Goal: Task Accomplishment & Management: Use online tool/utility

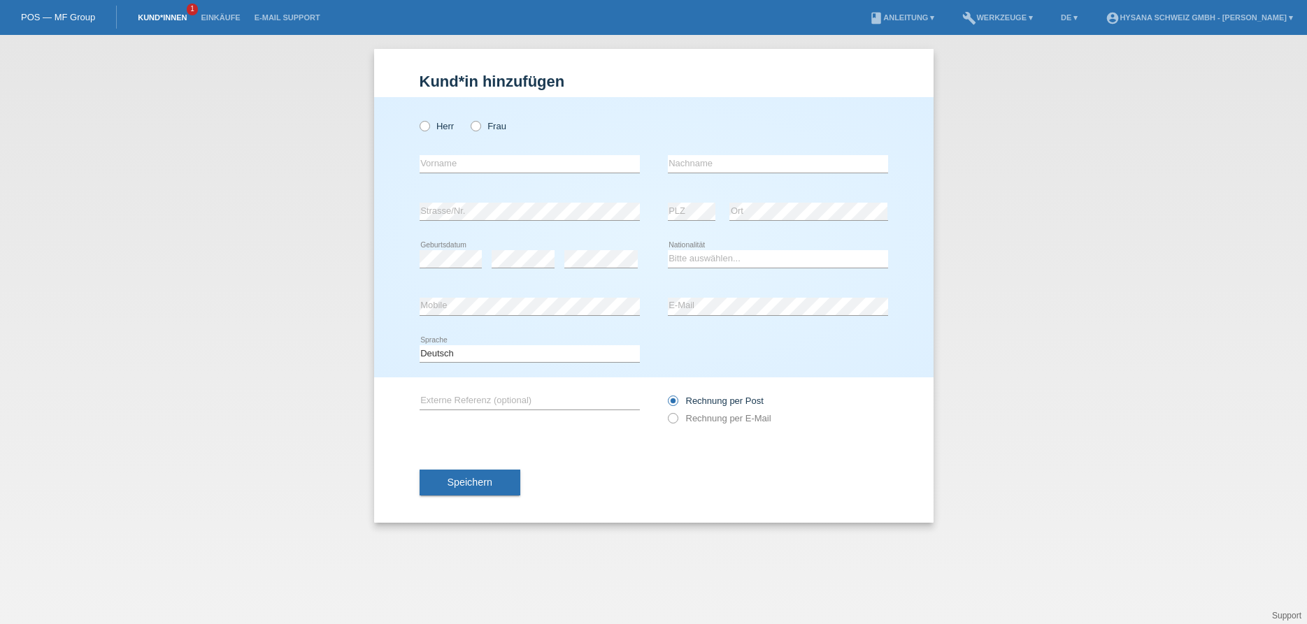
click at [178, 14] on link "Kund*innen" at bounding box center [162, 17] width 63 height 8
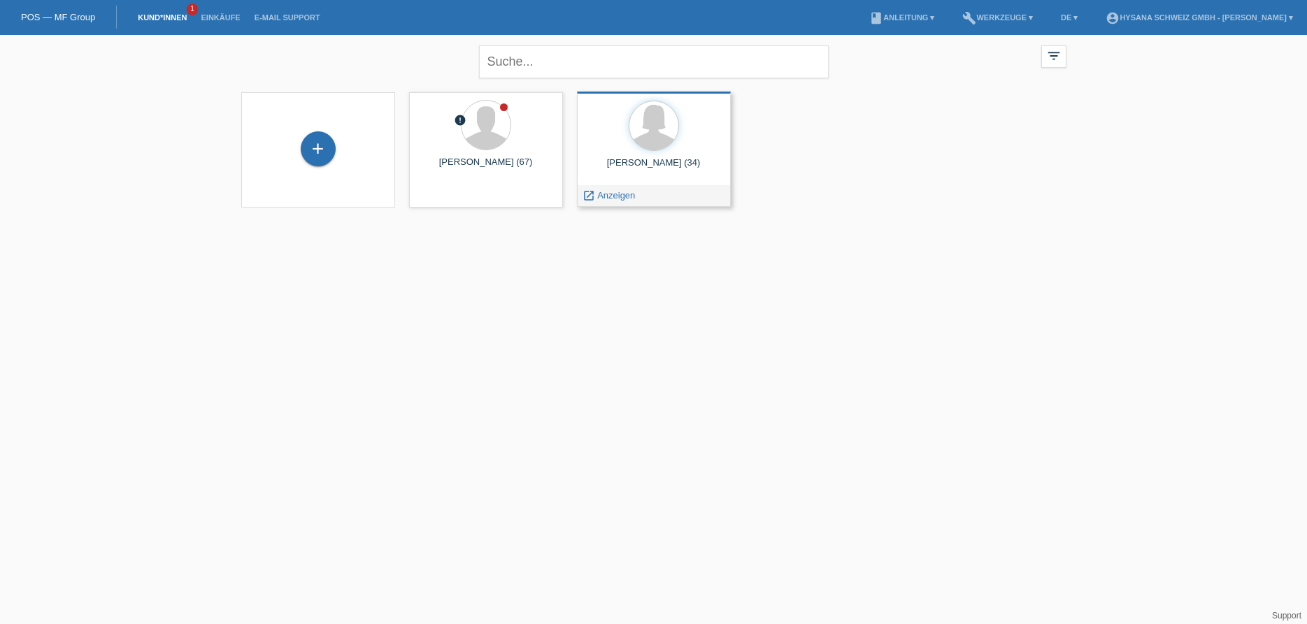
click at [694, 168] on div "Linda Suter (34)" at bounding box center [653, 168] width 131 height 22
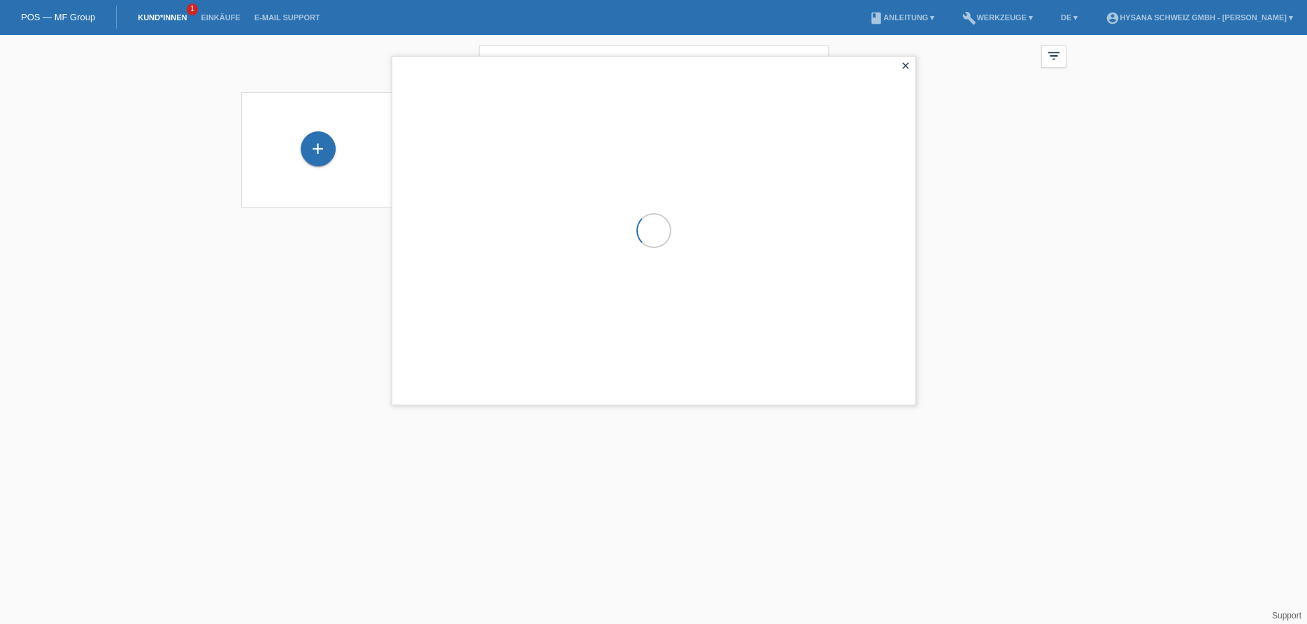
click at [694, 168] on div at bounding box center [653, 231] width 523 height 348
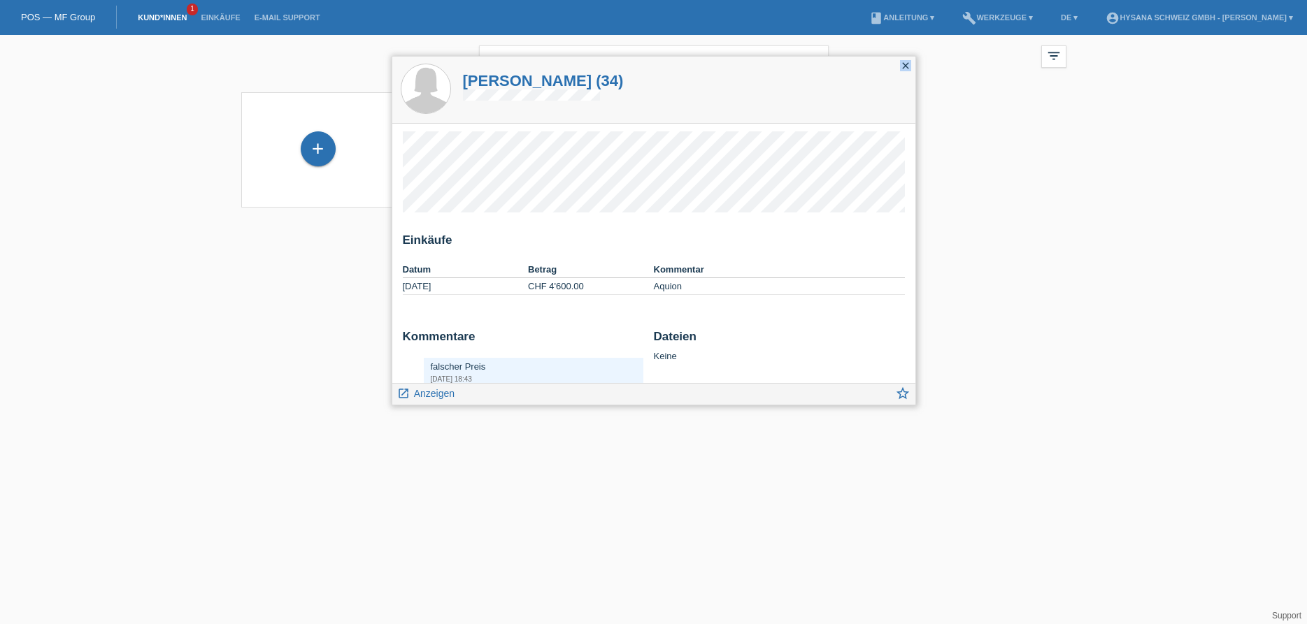
click at [905, 62] on icon "close" at bounding box center [905, 65] width 11 height 11
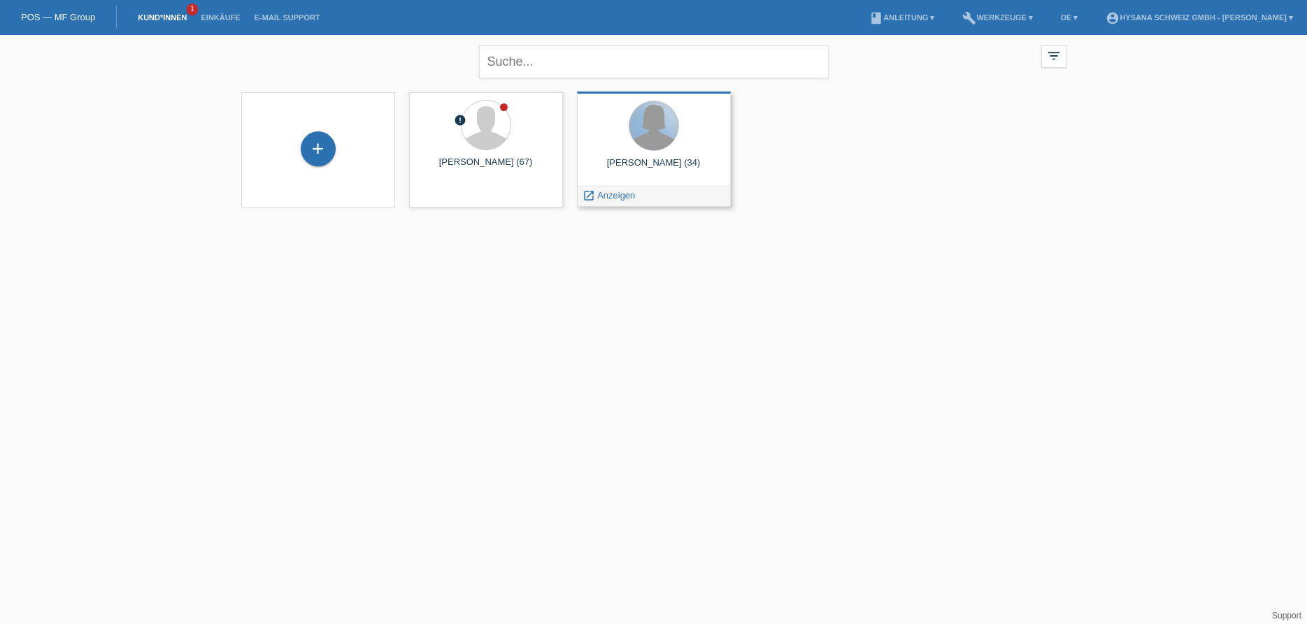
click at [636, 134] on div at bounding box center [653, 125] width 49 height 49
click at [656, 164] on div "Linda Suter (34)" at bounding box center [653, 168] width 131 height 22
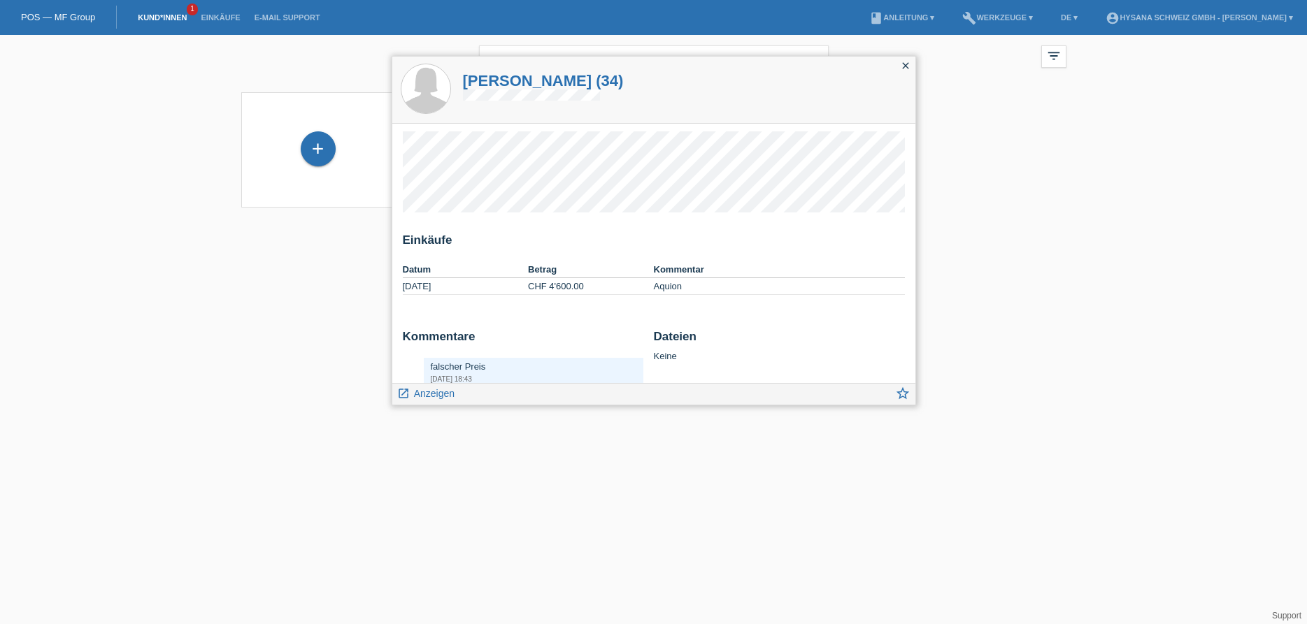
scroll to position [27, 0]
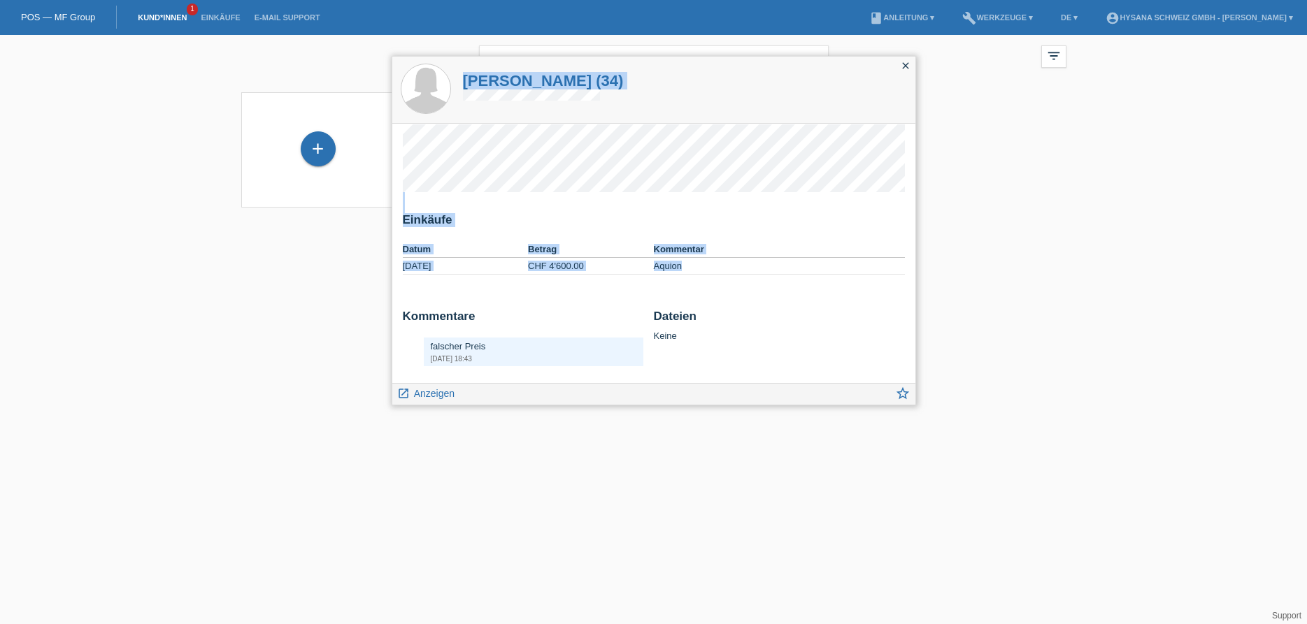
drag, startPoint x: 906, startPoint y: 244, endPoint x: 916, endPoint y: 164, distance: 81.0
click at [915, 164] on div "Einkäufe Datum Betrag Kommentar 01.10.2025 CHF 4'600.00 Aquion" at bounding box center [653, 253] width 523 height 259
click at [903, 66] on icon "close" at bounding box center [905, 65] width 11 height 11
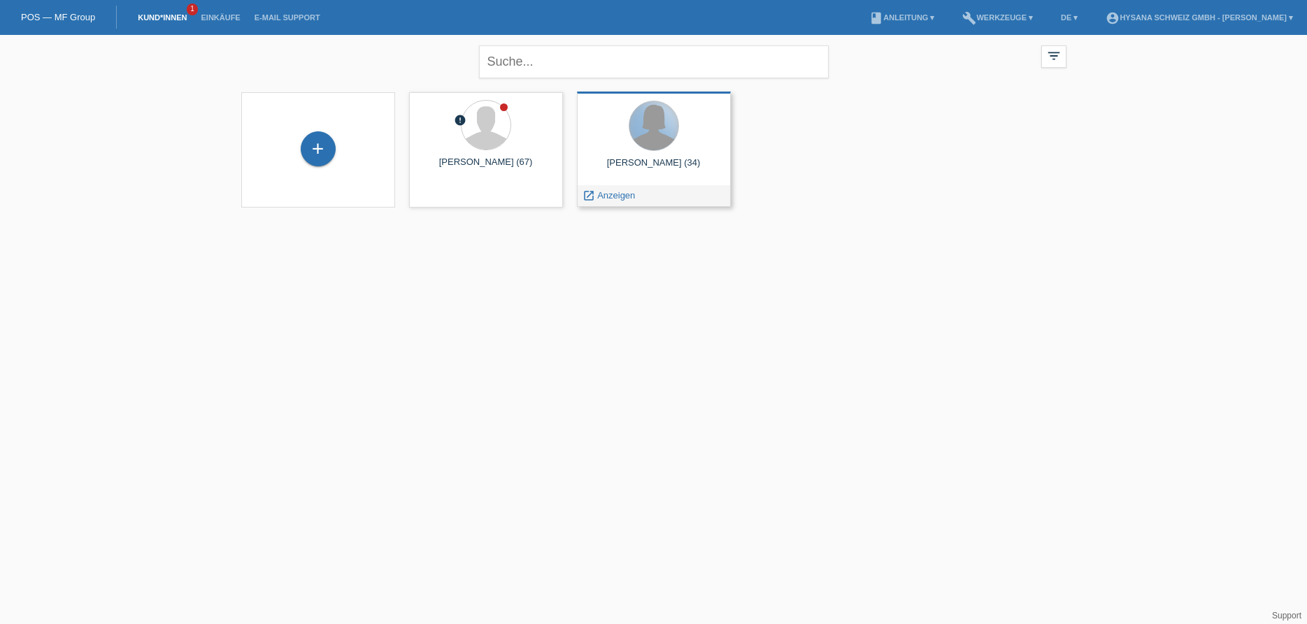
click at [659, 134] on div at bounding box center [653, 125] width 49 height 49
click at [227, 17] on link "Einkäufe" at bounding box center [220, 17] width 53 height 8
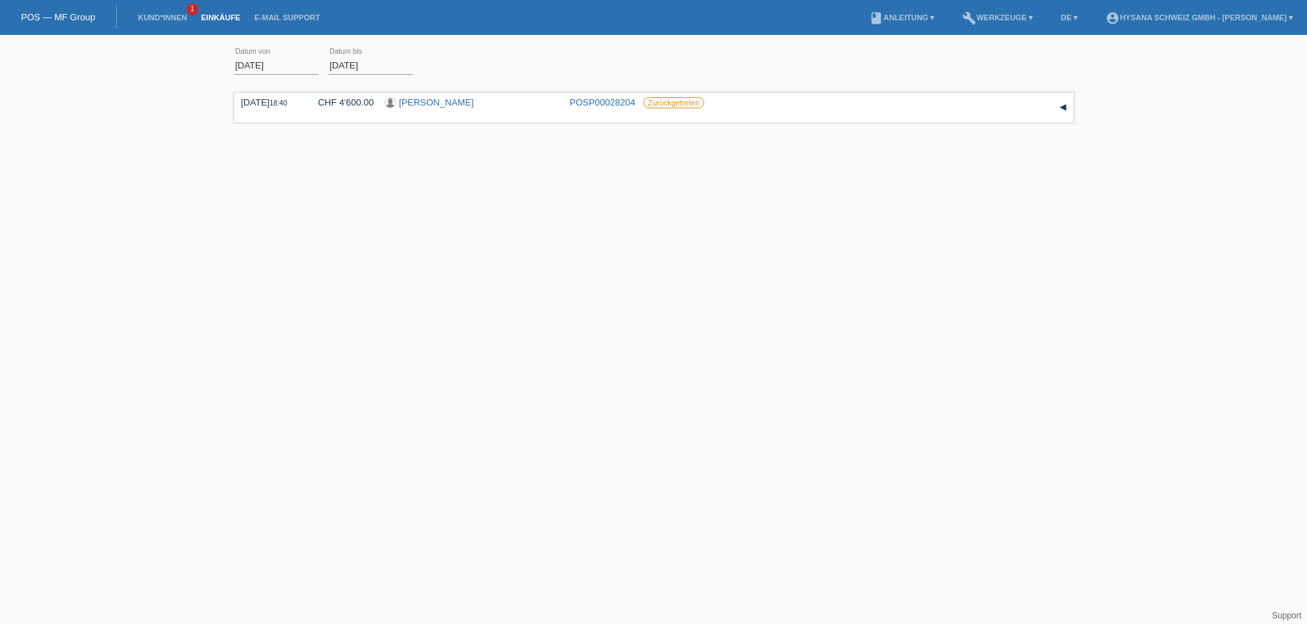
click at [222, 19] on link "Einkäufe" at bounding box center [220, 17] width 53 height 8
click at [173, 15] on link "Kund*innen" at bounding box center [162, 17] width 63 height 8
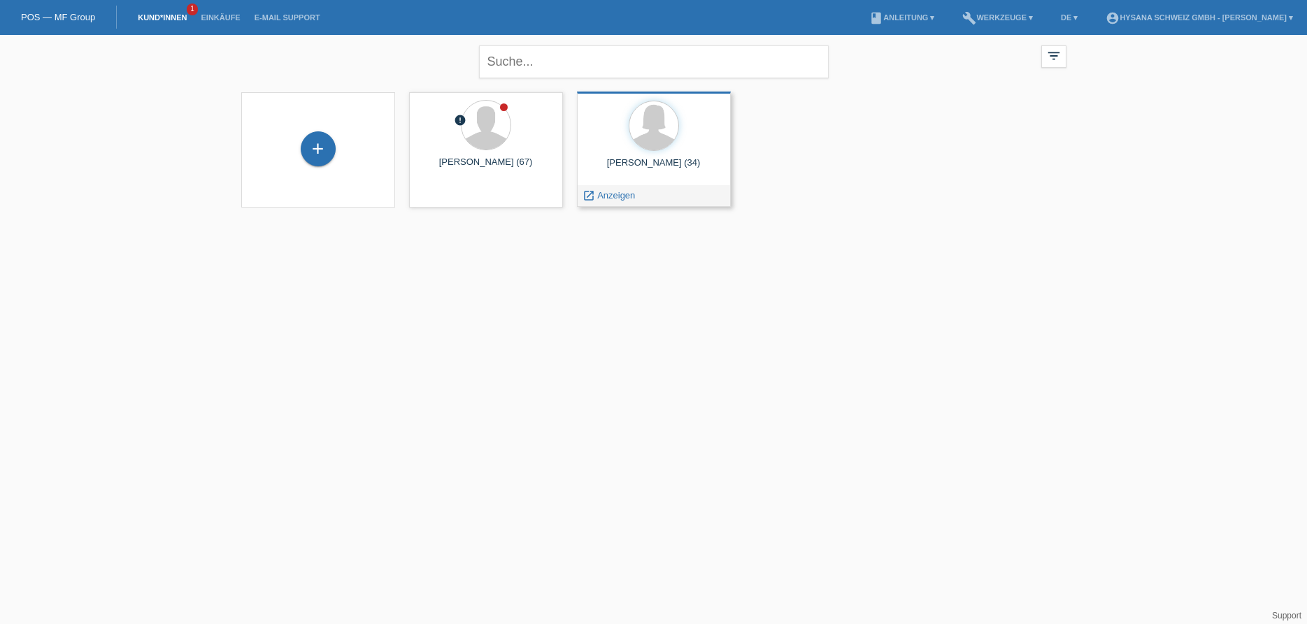
click at [626, 156] on div "Linda Suter (34) launch Anzeigen" at bounding box center [654, 149] width 154 height 115
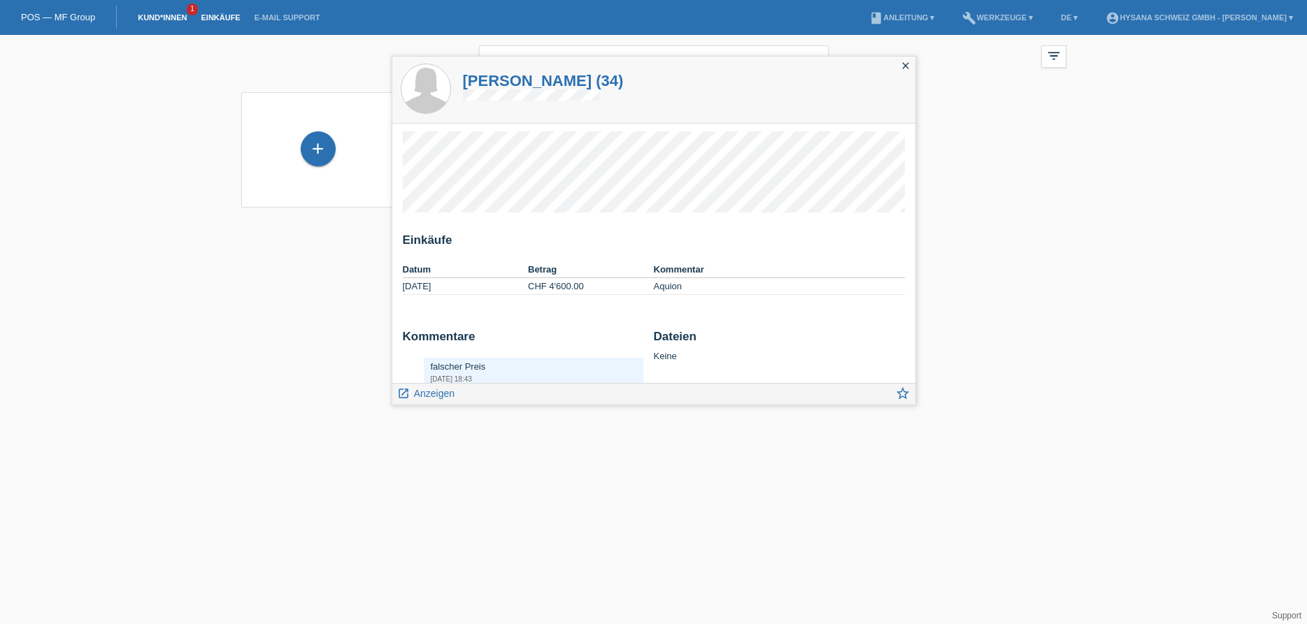
click at [224, 18] on link "Einkäufe" at bounding box center [220, 17] width 53 height 8
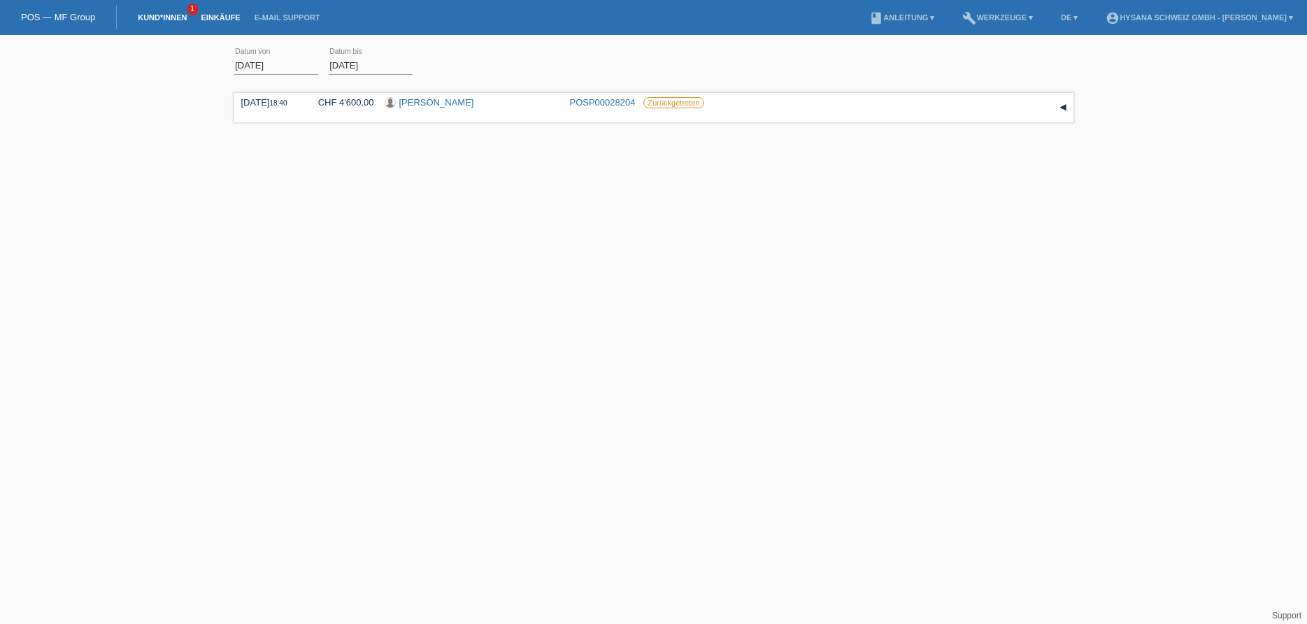
click at [172, 17] on link "Kund*innen" at bounding box center [162, 17] width 63 height 8
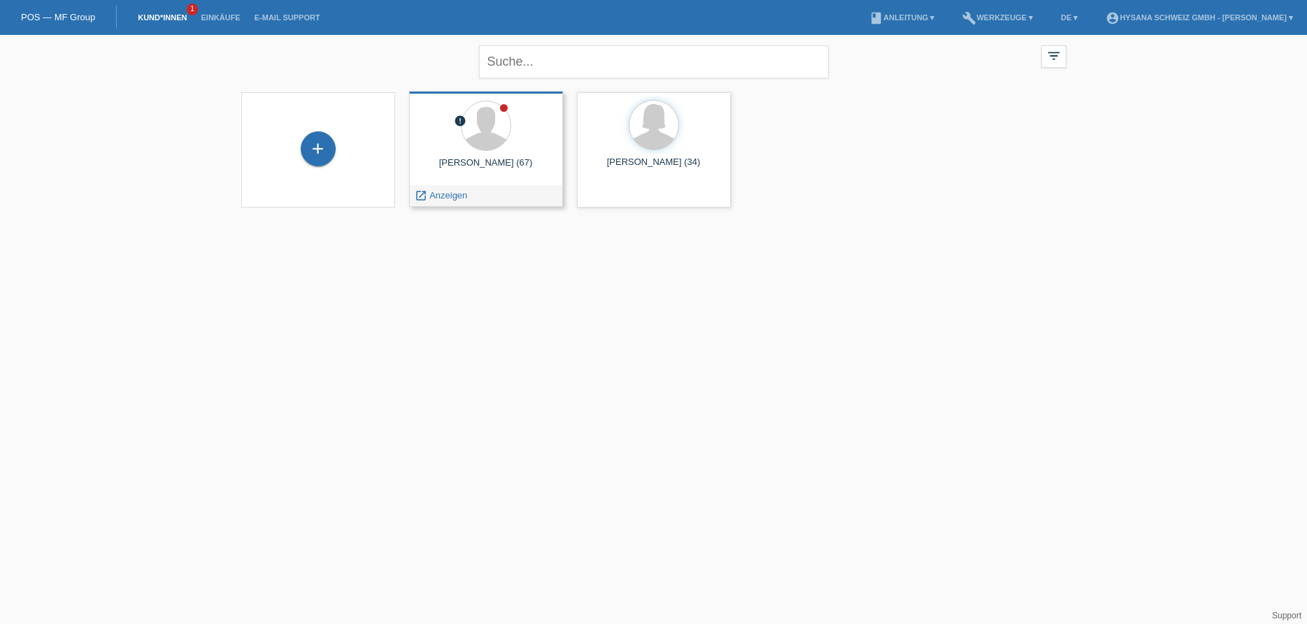
click at [515, 163] on div "Roland Lüthi (67)" at bounding box center [485, 168] width 131 height 22
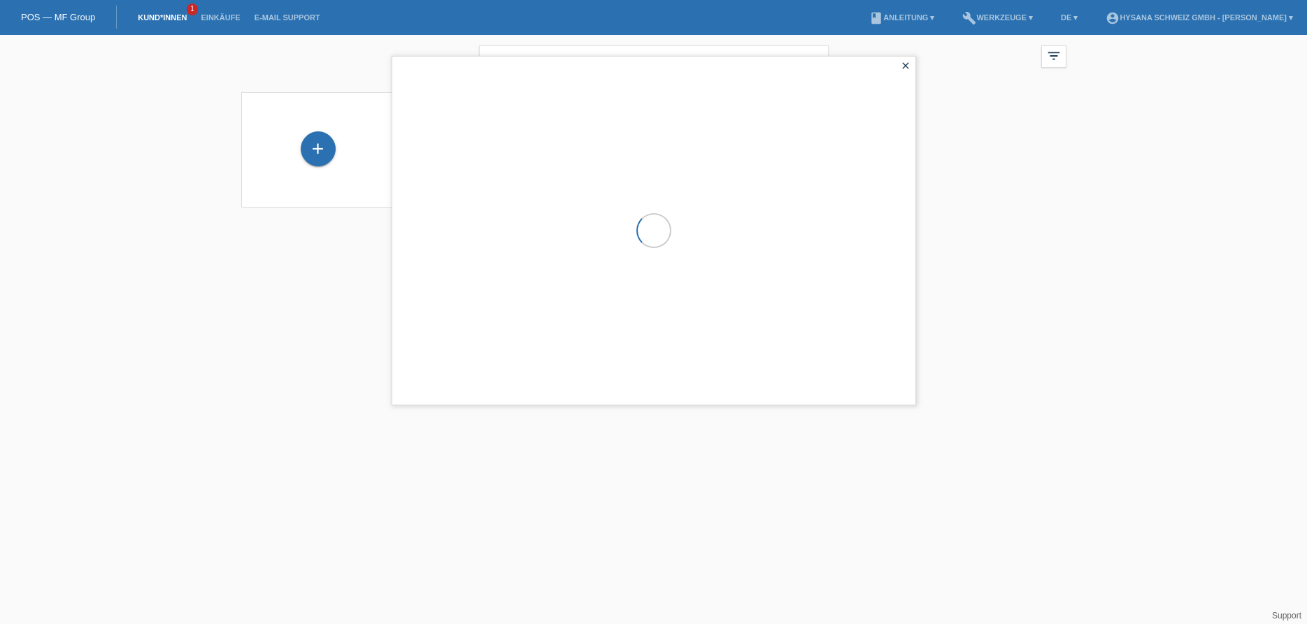
click at [515, 163] on div at bounding box center [653, 231] width 523 height 348
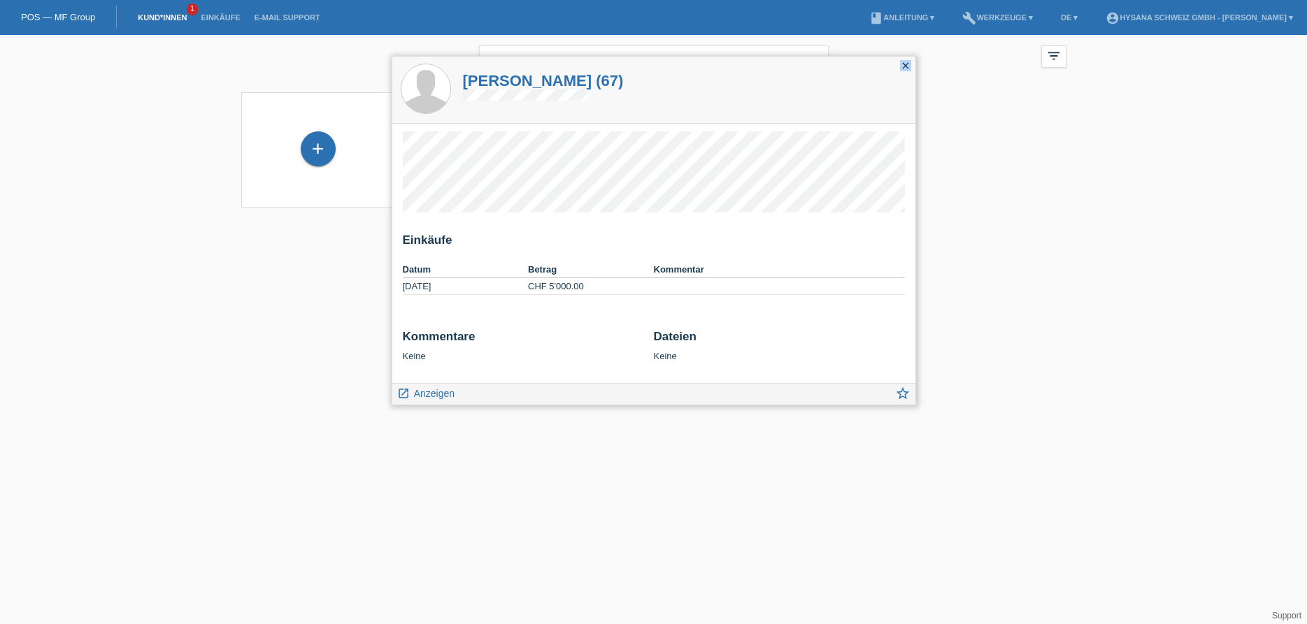
click at [905, 64] on icon "close" at bounding box center [905, 65] width 11 height 11
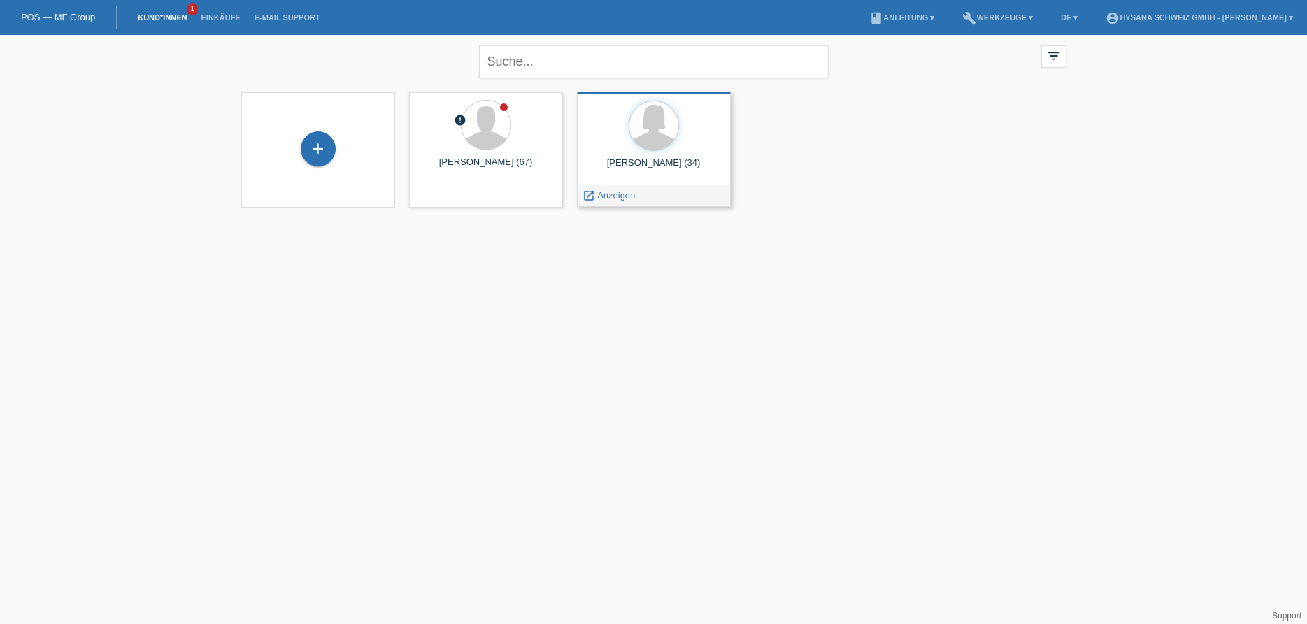
click at [645, 161] on div "Linda Suter (34)" at bounding box center [653, 168] width 131 height 22
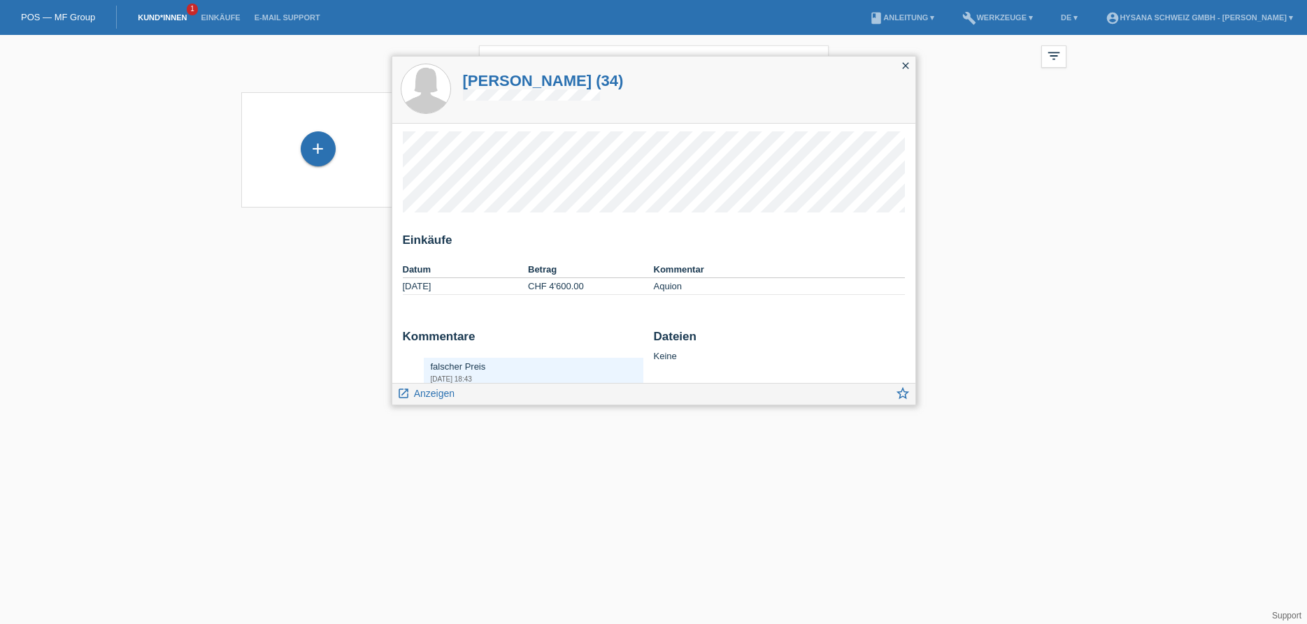
scroll to position [27, 0]
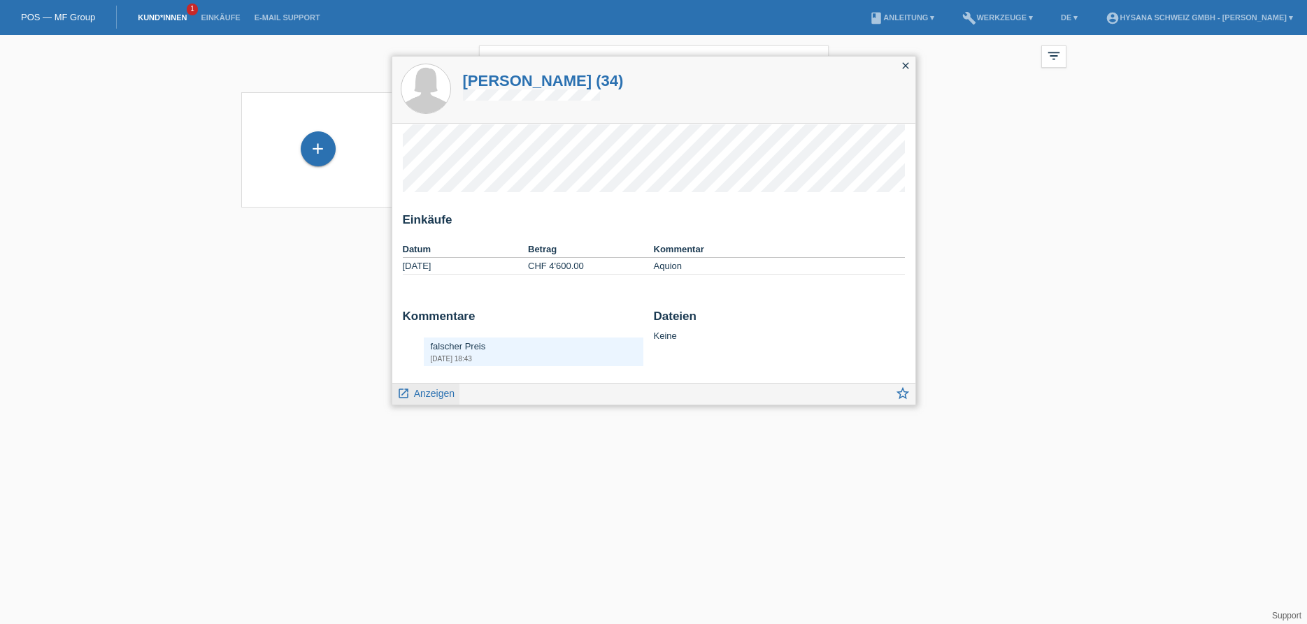
click at [440, 396] on span "Anzeigen" at bounding box center [434, 393] width 41 height 11
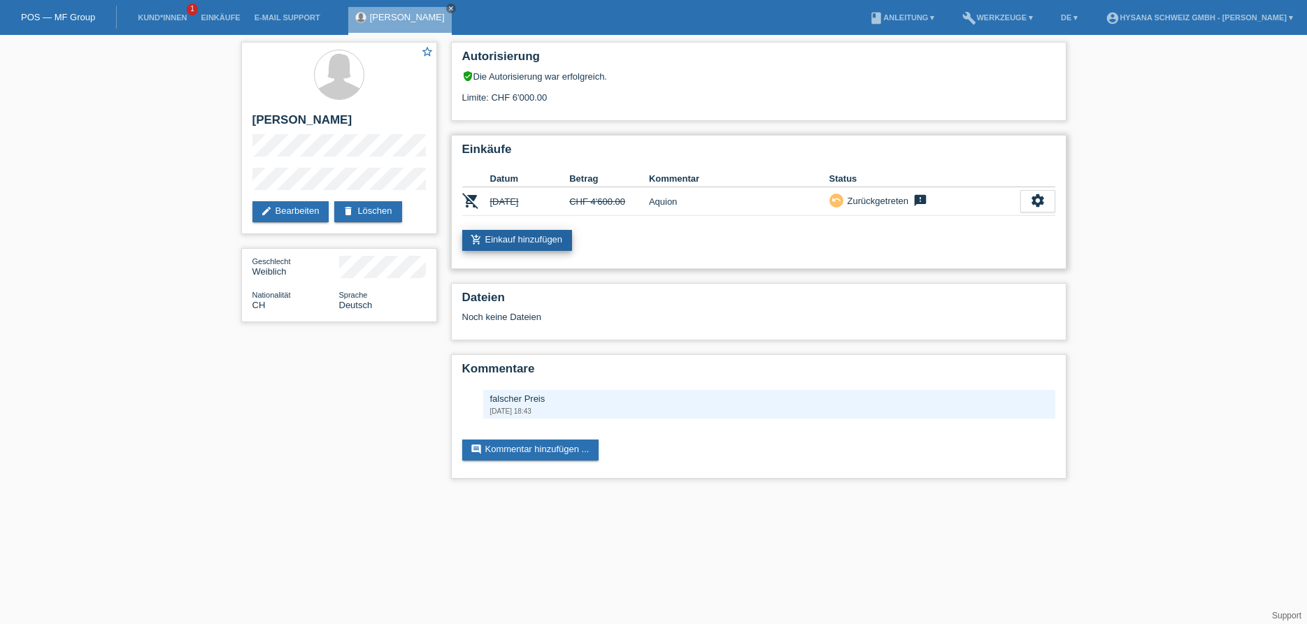
click at [545, 247] on link "add_shopping_cart Einkauf hinzufügen" at bounding box center [517, 240] width 110 height 21
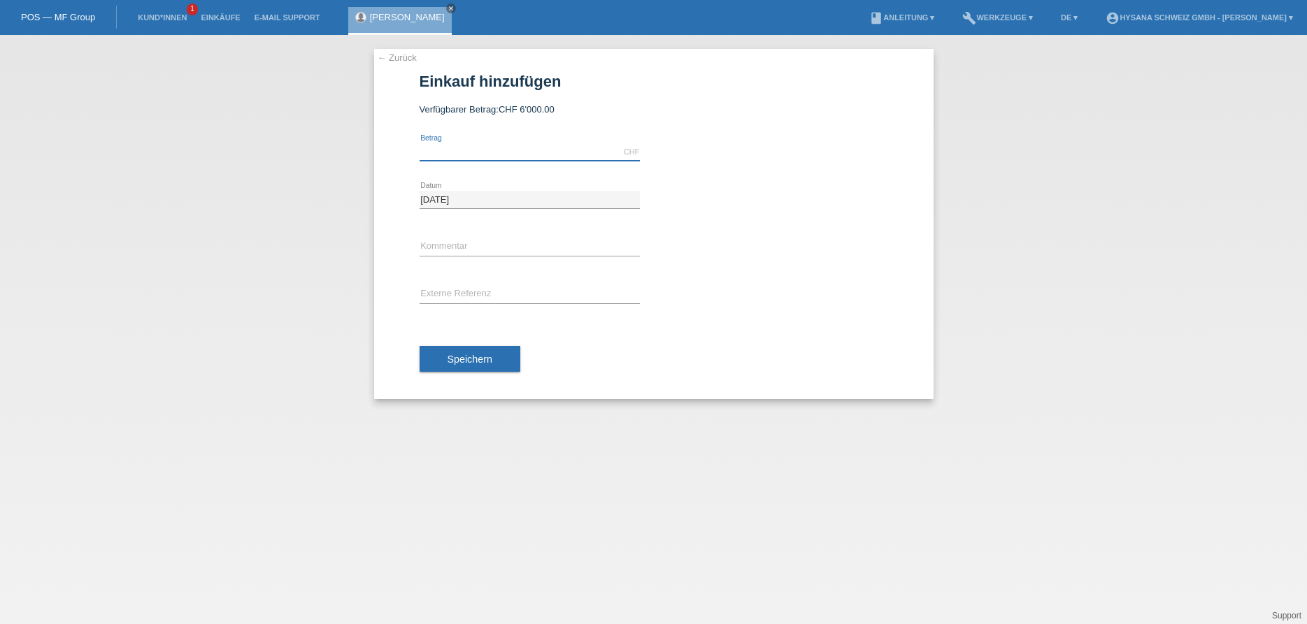
click at [442, 154] on input "text" at bounding box center [529, 151] width 220 height 17
type input "4556.35"
click at [465, 243] on input "text" at bounding box center [529, 246] width 220 height 17
type input "Aquion Free Spirit"
click at [460, 362] on span "Speichern" at bounding box center [469, 359] width 45 height 11
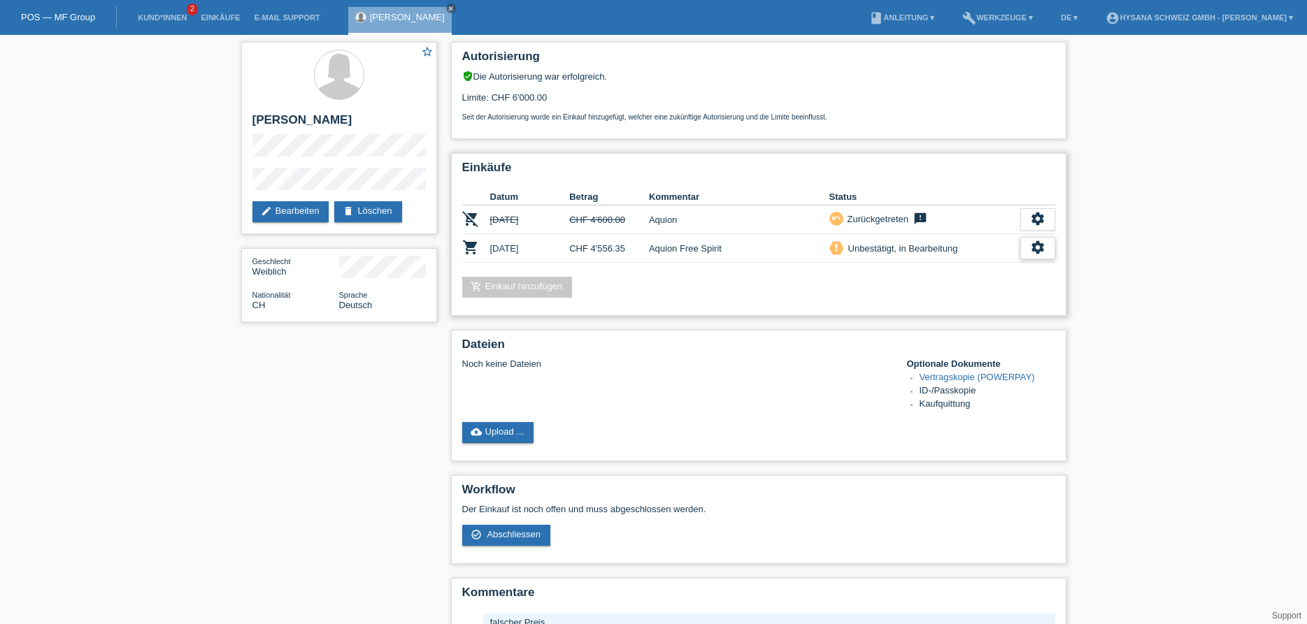
click at [1033, 248] on icon "settings" at bounding box center [1037, 247] width 15 height 15
click at [1036, 250] on icon "settings" at bounding box center [1037, 247] width 15 height 15
click at [1032, 253] on icon "settings" at bounding box center [1037, 247] width 15 height 15
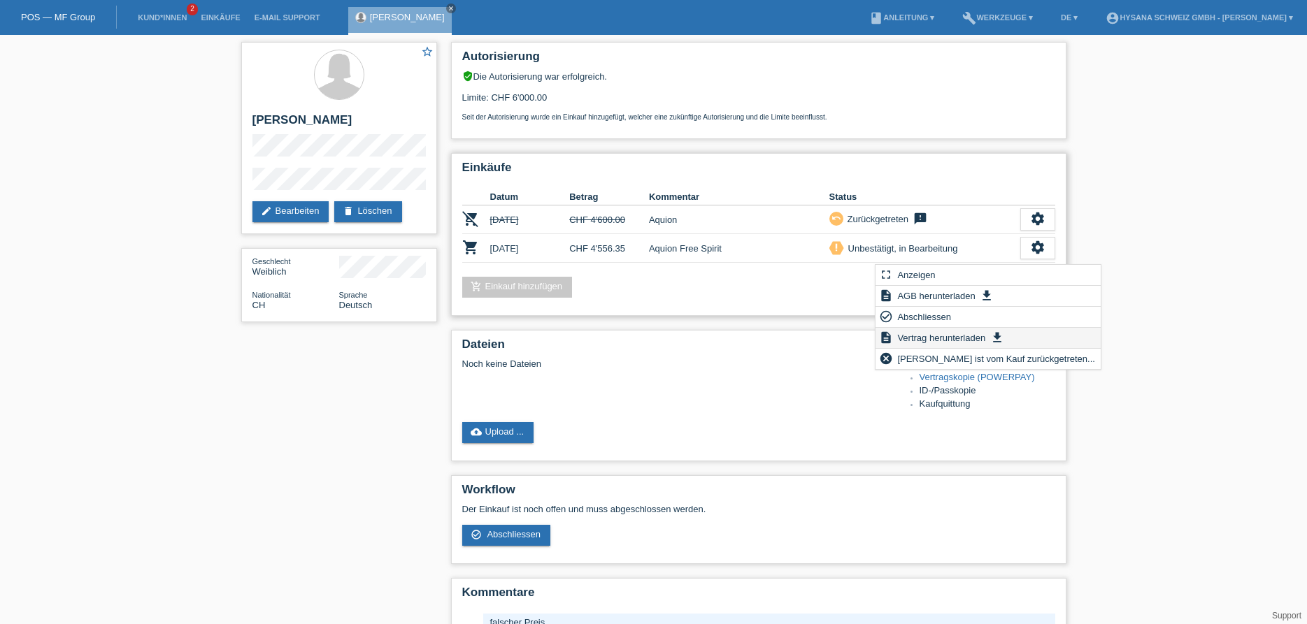
click at [947, 338] on span "Vertrag herunterladen" at bounding box center [941, 337] width 92 height 17
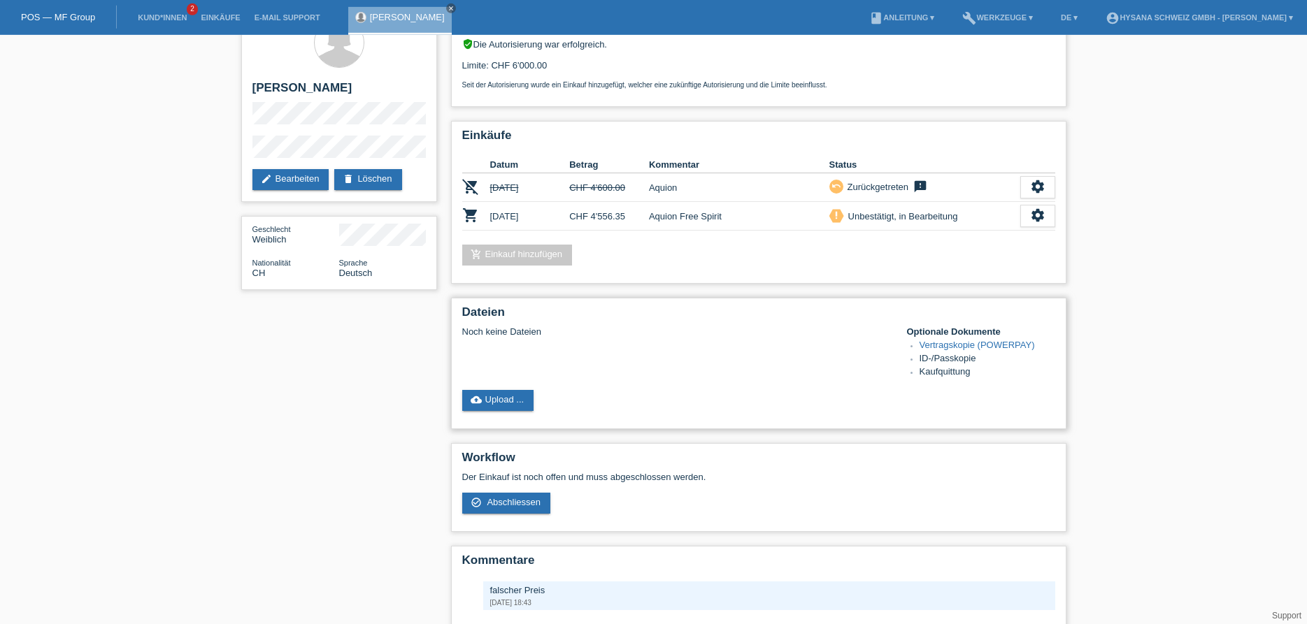
scroll to position [1, 0]
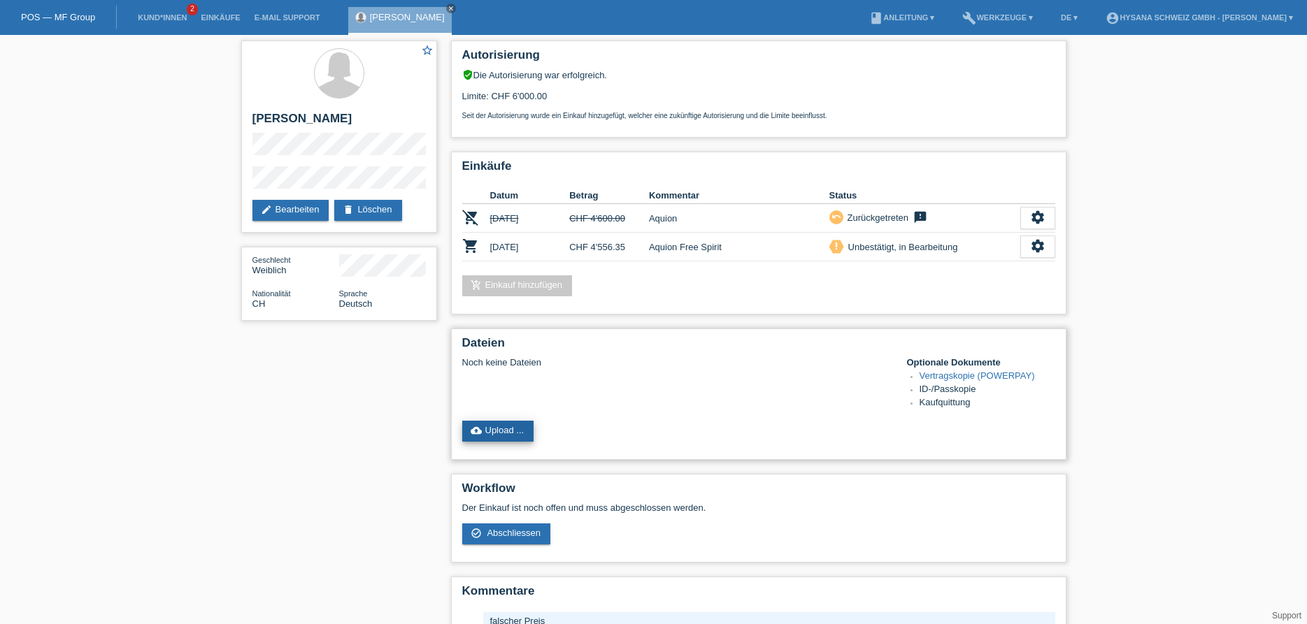
click at [501, 442] on link "cloud_upload Upload ..." at bounding box center [498, 431] width 72 height 21
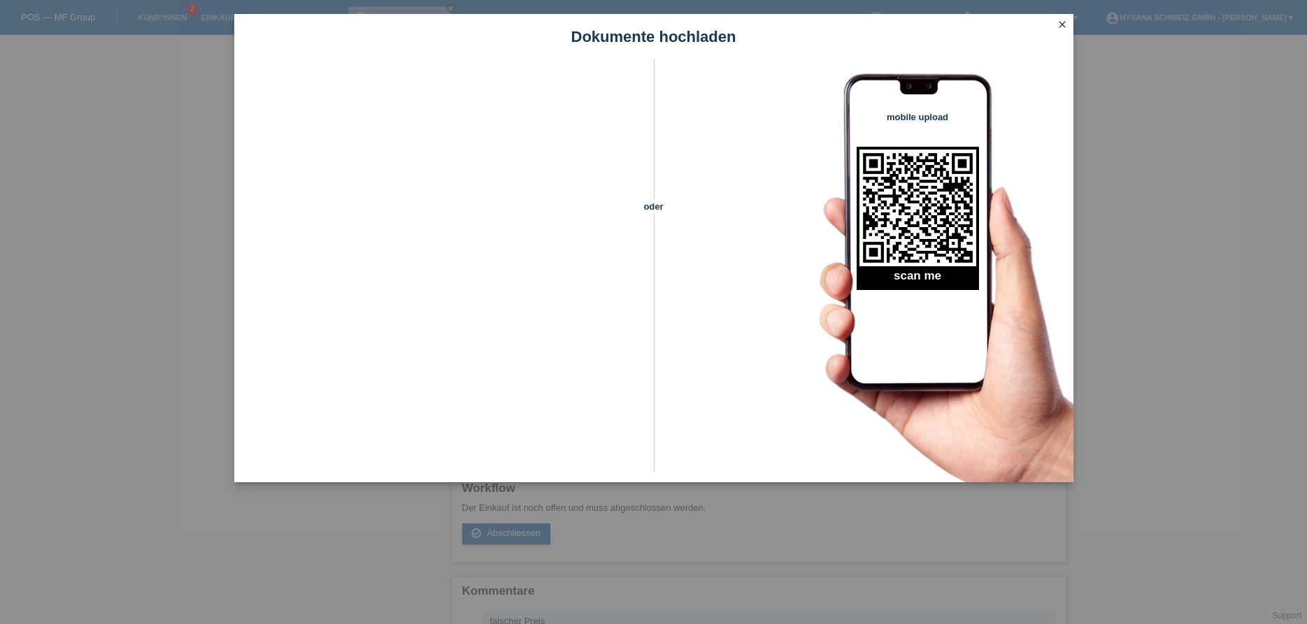
click at [1063, 20] on icon "close" at bounding box center [1061, 24] width 11 height 11
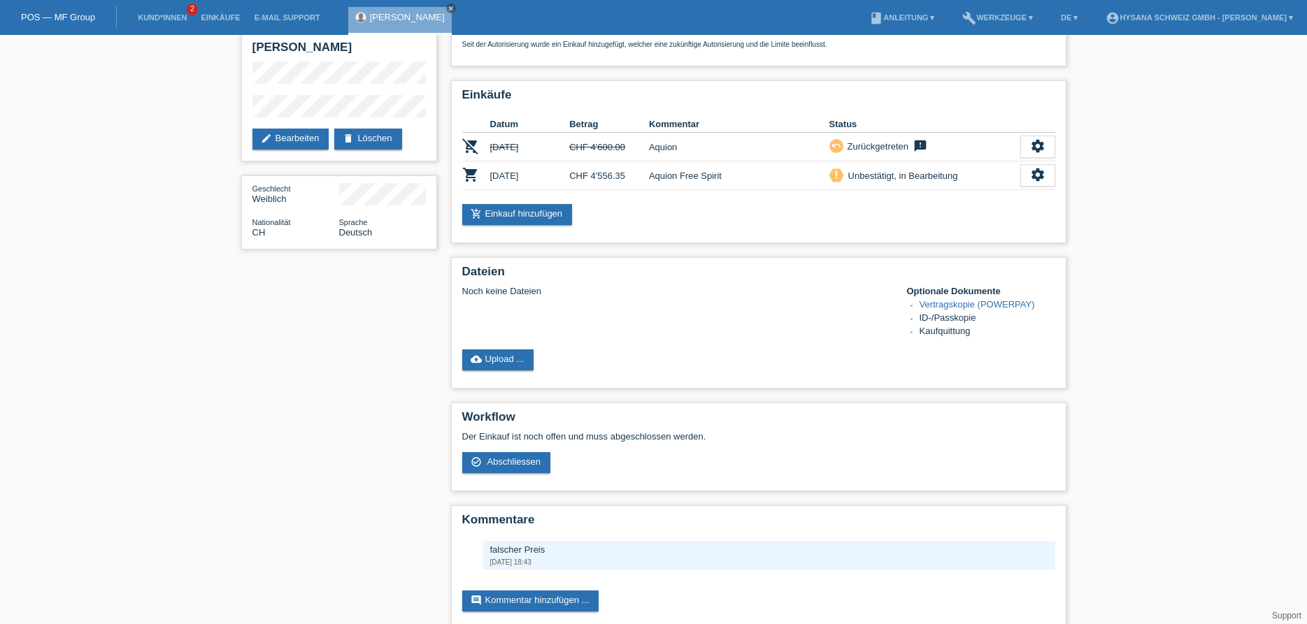
scroll to position [108, 0]
